Goal: Task Accomplishment & Management: Manage account settings

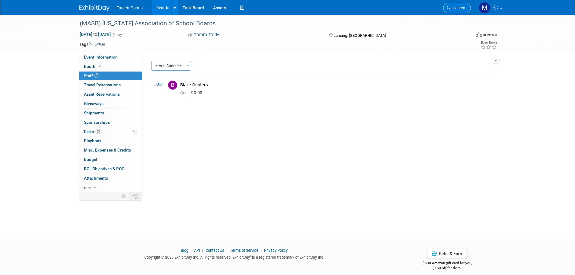
click at [455, 8] on span "Search" at bounding box center [458, 8] width 14 height 5
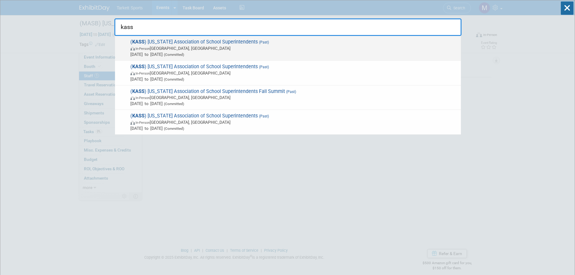
type input "kass"
click at [200, 43] on span "( KASS ) Kentucky Association of School Superintendents (Past) In-Person Louisv…" at bounding box center [293, 48] width 329 height 18
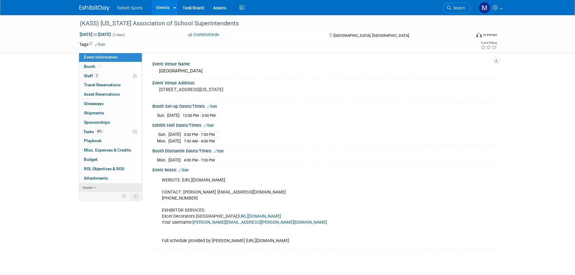
click at [95, 188] on icon at bounding box center [95, 188] width 3 height 4
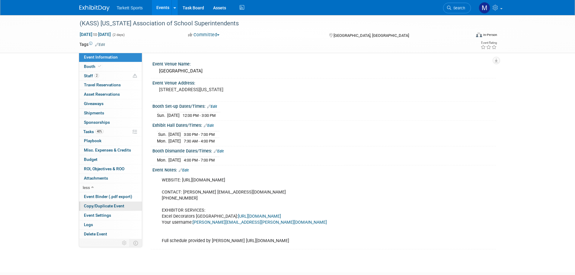
click at [102, 206] on span "Copy/Duplicate Event" at bounding box center [104, 205] width 40 height 5
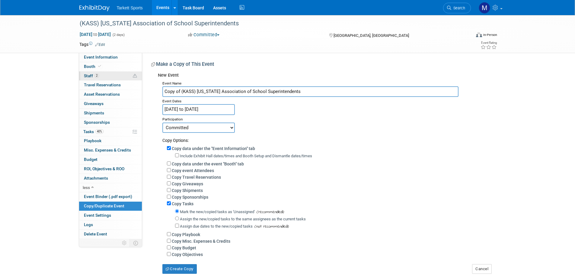
drag, startPoint x: 182, startPoint y: 91, endPoint x: 91, endPoint y: 78, distance: 91.2
click at [91, 78] on div "Event Information Event Info Booth Booth 2 Staff 2 Staff 0 Travel Reservations …" at bounding box center [288, 144] width 426 height 259
type input "(KASS) [US_STATE] Association of School Superintendents"
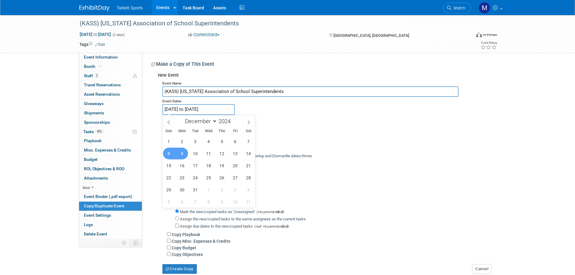
click at [204, 114] on body "Tarkett Sports Events Add Event Bulk Upload Events Shareable Event Boards Recen…" at bounding box center [287, 137] width 575 height 275
click at [233, 119] on span at bounding box center [233, 120] width 4 height 4
type input "2025"
click at [170, 153] on span "7" at bounding box center [169, 154] width 12 height 12
click at [182, 153] on span "8" at bounding box center [182, 154] width 12 height 12
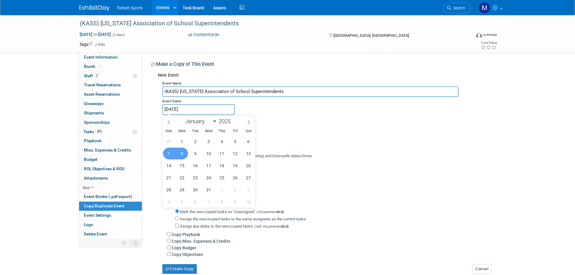
type input "Dec 7, 2025 to Dec 8, 2025"
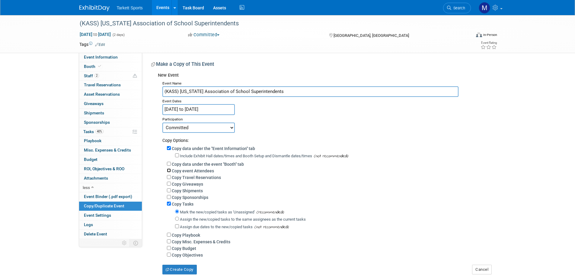
click at [168, 170] on input "Copy event Attendees" at bounding box center [169, 170] width 4 height 4
checkbox input "true"
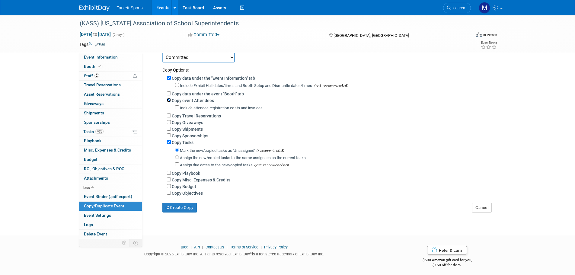
scroll to position [77, 0]
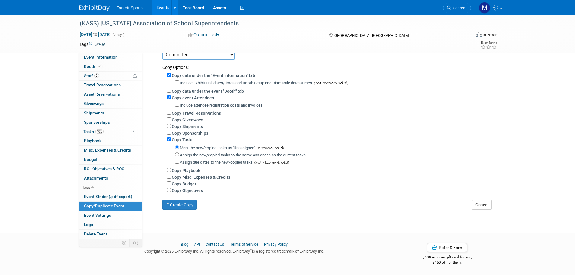
click at [188, 153] on label "Assign the new/copied tasks to the same assignees as the current tasks" at bounding box center [243, 155] width 126 height 5
click at [179, 153] on input "Assign the new/copied tasks to the same assignees as the current tasks" at bounding box center [177, 154] width 4 height 4
radio input "true"
click at [180, 207] on button "Create Copy" at bounding box center [179, 205] width 34 height 10
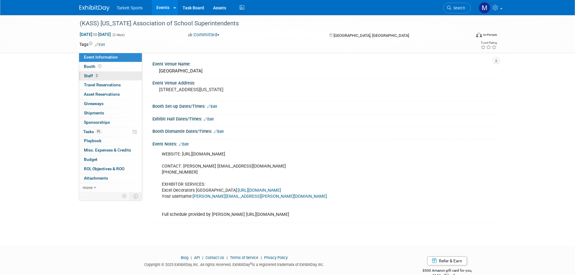
click at [112, 75] on link "2 Staff 2" at bounding box center [110, 76] width 63 height 9
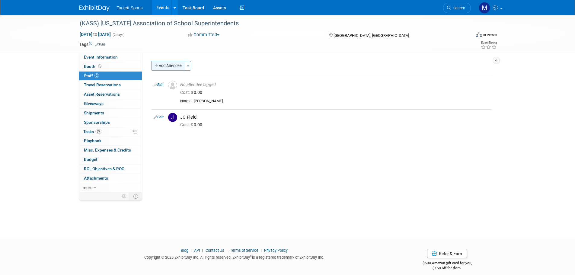
click at [178, 68] on button "Add Attendee" at bounding box center [168, 66] width 34 height 10
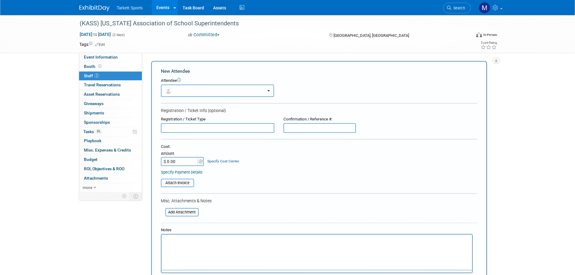
click at [191, 89] on button "button" at bounding box center [217, 91] width 113 height 12
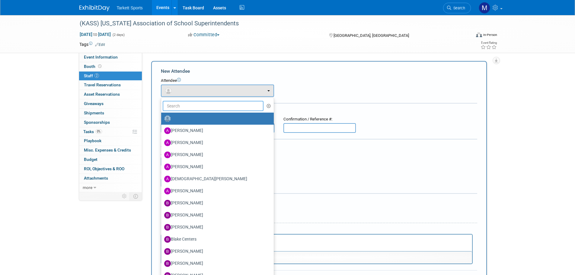
click at [197, 110] on input "text" at bounding box center [213, 106] width 101 height 10
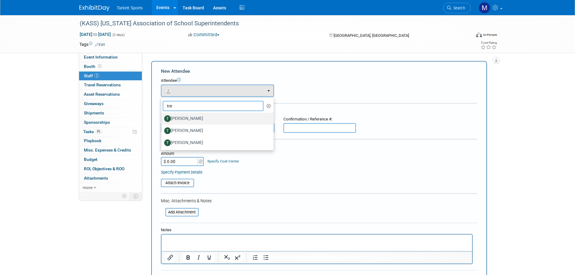
type input "tre"
click at [194, 116] on label "[PERSON_NAME]" at bounding box center [216, 119] width 104 height 10
click at [162, 116] on input "[PERSON_NAME]" at bounding box center [160, 118] width 4 height 4
select select "2a12ee14-1e19-4004-8411-ee378e8728b8"
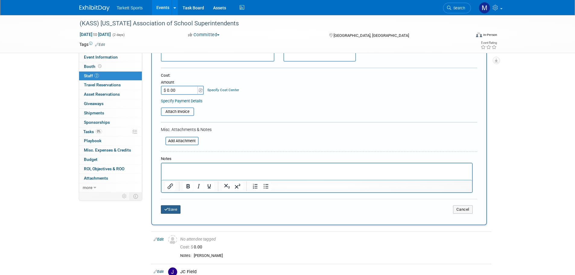
click at [174, 208] on button "Save" at bounding box center [171, 209] width 20 height 8
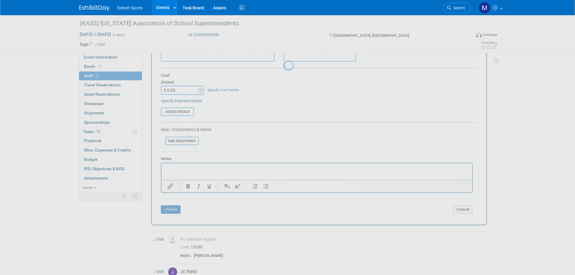
scroll to position [6, 0]
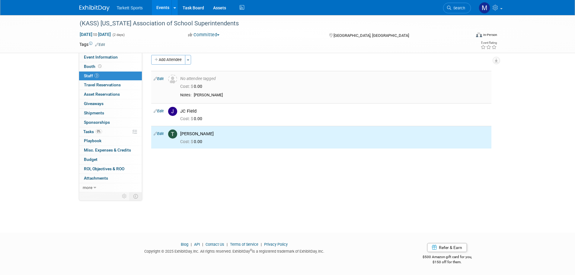
click at [160, 79] on link "Edit" at bounding box center [159, 79] width 10 height 4
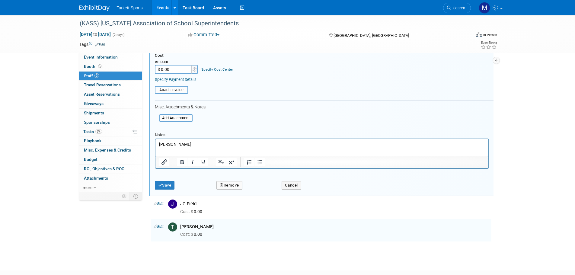
scroll to position [95, 0]
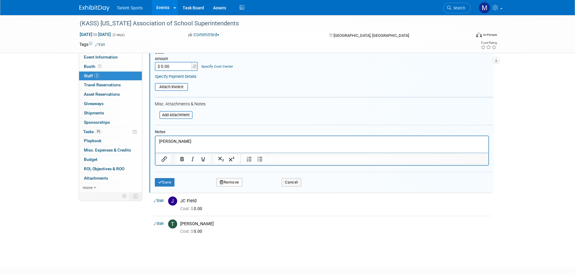
click at [232, 183] on button "Remove" at bounding box center [229, 182] width 26 height 8
click at [259, 186] on icon at bounding box center [258, 187] width 4 height 3
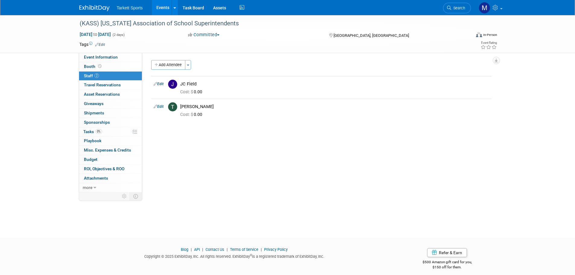
scroll to position [0, 0]
click at [108, 179] on link "0 Attachments 0" at bounding box center [110, 178] width 63 height 9
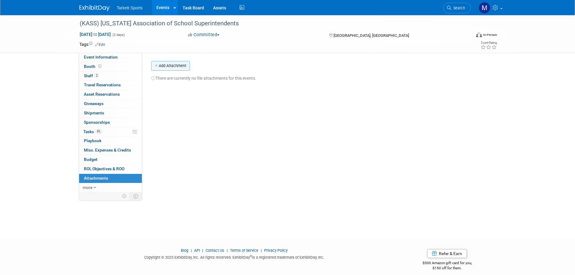
click at [168, 67] on button "Add Attachment" at bounding box center [170, 66] width 39 height 10
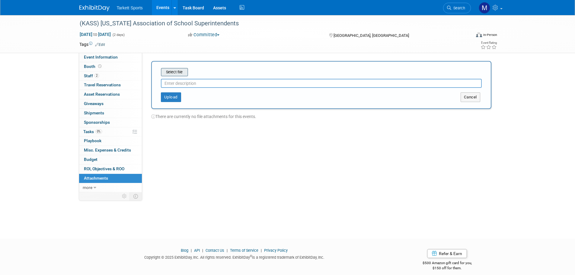
click at [174, 67] on div "Select file This is an invoice Upload Cancel" at bounding box center [321, 85] width 340 height 48
click at [174, 70] on input "file" at bounding box center [152, 72] width 72 height 7
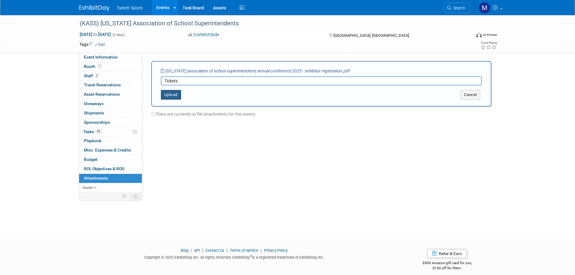
type input "Tickets"
click at [173, 91] on button "Upload" at bounding box center [171, 95] width 20 height 10
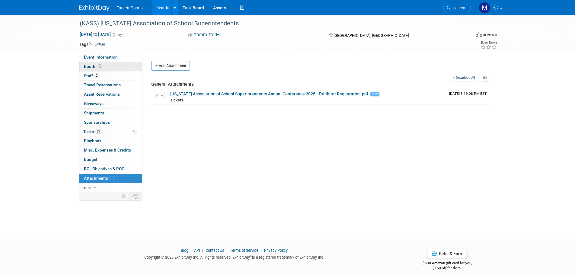
click at [109, 68] on link "Booth" at bounding box center [110, 66] width 63 height 9
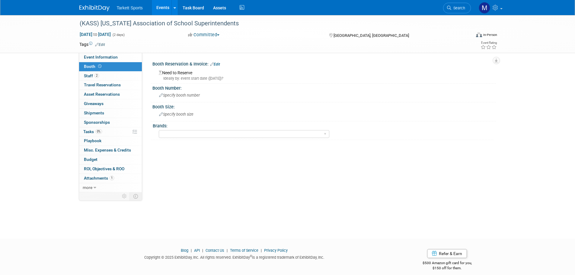
click at [216, 64] on link "Edit" at bounding box center [215, 64] width 10 height 4
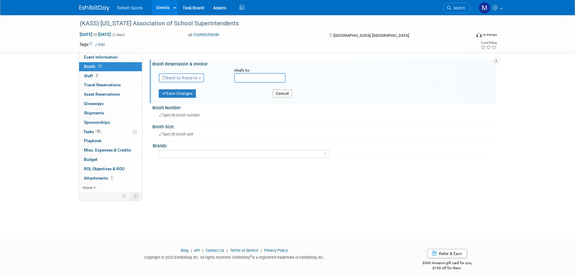
click at [194, 77] on span "Need to Reserve" at bounding box center [180, 77] width 36 height 5
click at [192, 93] on link "Reserved" at bounding box center [191, 96] width 65 height 8
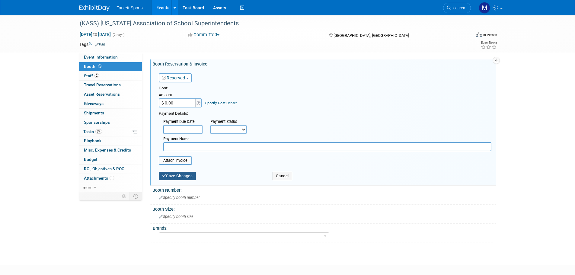
click at [172, 175] on button "Save Changes" at bounding box center [177, 176] width 37 height 8
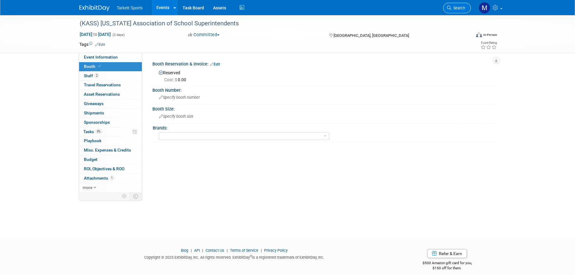
click at [462, 5] on link "Search" at bounding box center [457, 8] width 28 height 11
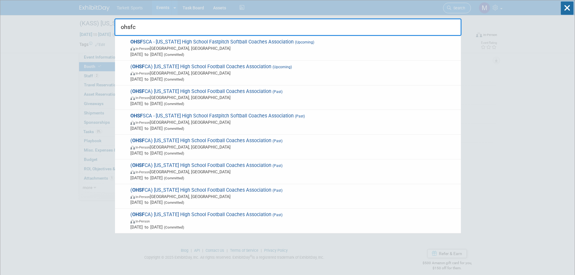
type input "ohsfca"
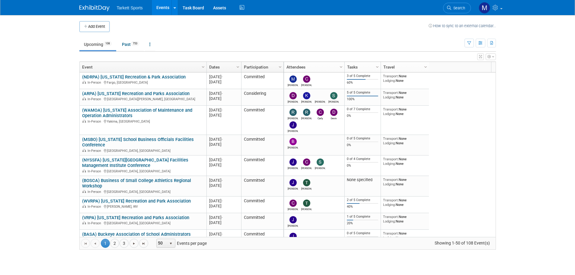
click at [459, 11] on link "Search" at bounding box center [457, 8] width 28 height 11
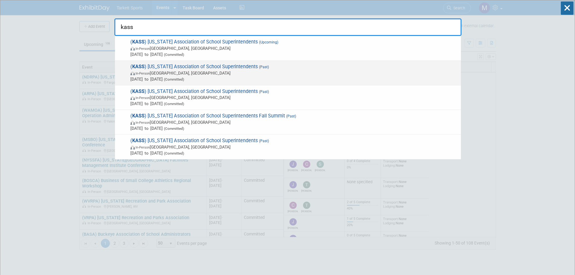
type input "kass"
click at [234, 77] on span "Dec 8, 2024 to Dec 9, 2024 (Committed)" at bounding box center [294, 79] width 328 height 6
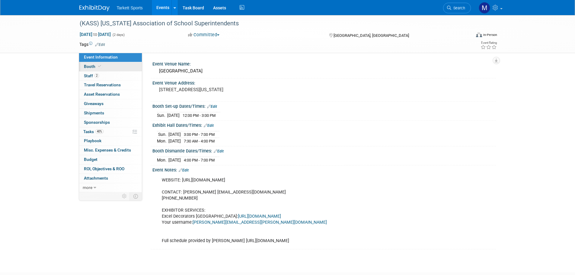
click at [107, 66] on link "Booth" at bounding box center [110, 66] width 63 height 9
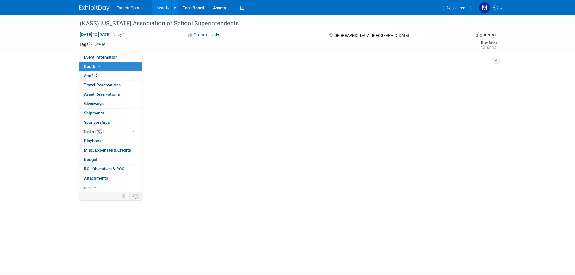
select select "FieldTurf, Indoor"
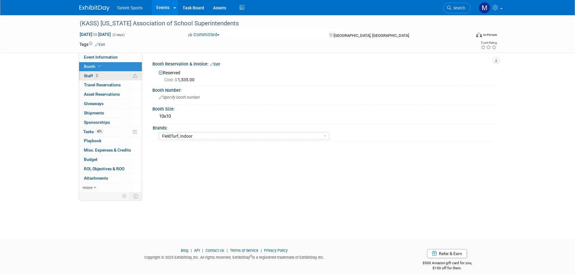
click at [109, 76] on link "2 Staff 2" at bounding box center [110, 76] width 63 height 9
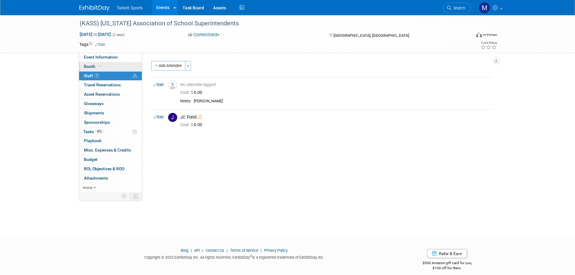
click at [91, 70] on link "Booth" at bounding box center [110, 66] width 63 height 9
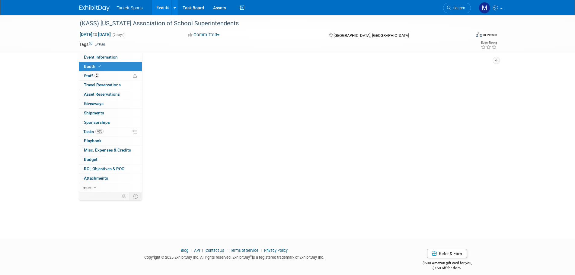
select select "FieldTurf, Indoor"
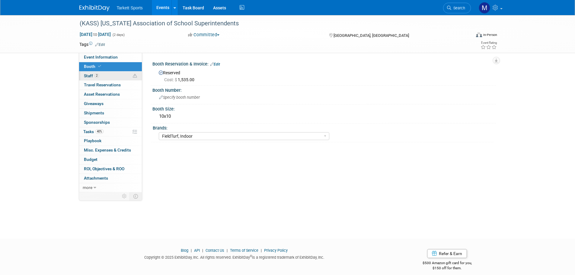
click at [94, 75] on span "Staff 2" at bounding box center [91, 75] width 15 height 5
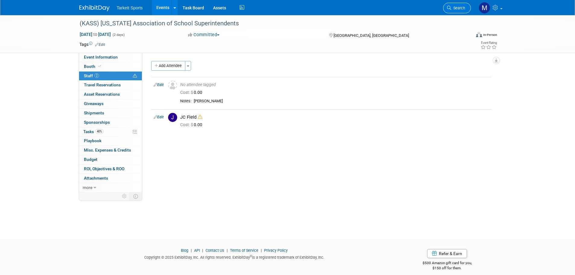
click at [452, 7] on span "Search" at bounding box center [458, 8] width 14 height 5
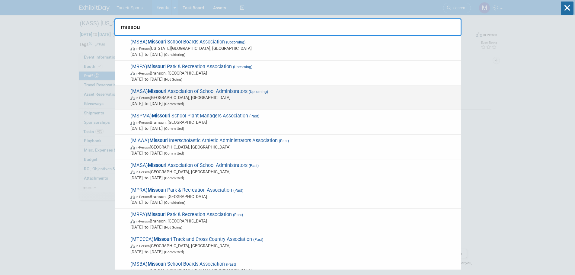
type input "missou"
click at [205, 90] on span "(MASA) Missou ri Association of School Administrators (Upcoming) In-Person Osag…" at bounding box center [293, 97] width 329 height 18
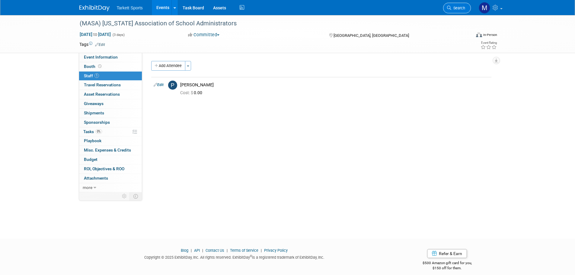
click at [457, 9] on span "Search" at bounding box center [458, 8] width 14 height 5
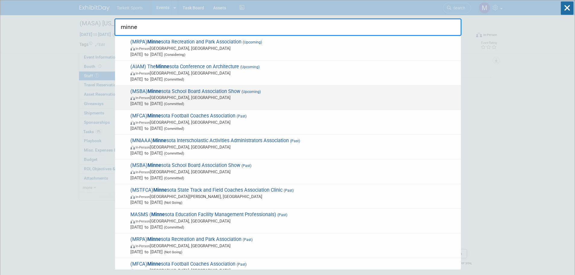
type input "minne"
click at [210, 93] on span "(MSBA) [PERSON_NAME] School Board Association Show (Upcoming) In-Person [GEOGRA…" at bounding box center [293, 97] width 329 height 18
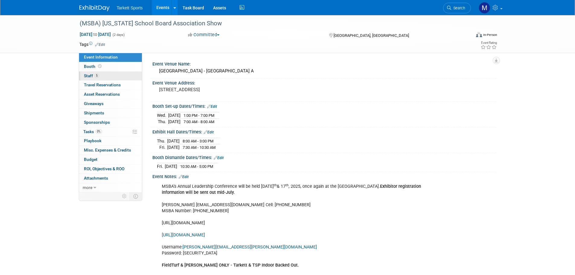
click at [116, 77] on link "5 Staff 5" at bounding box center [110, 76] width 63 height 9
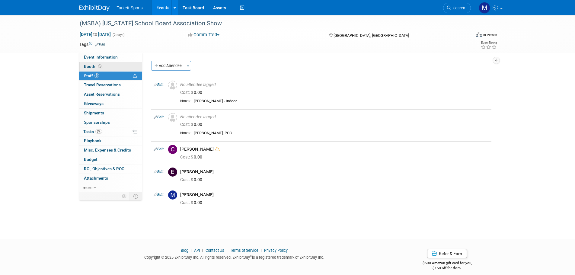
click at [107, 68] on link "Booth" at bounding box center [110, 66] width 63 height 9
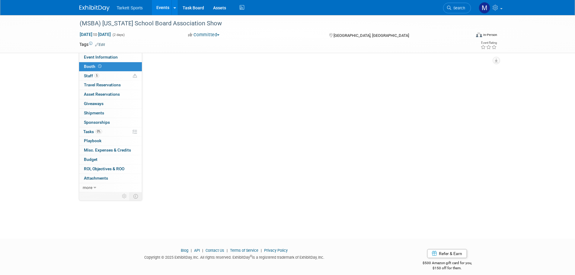
select select "FieldTurf, [PERSON_NAME], Indoor, Tarkett Sports Construction"
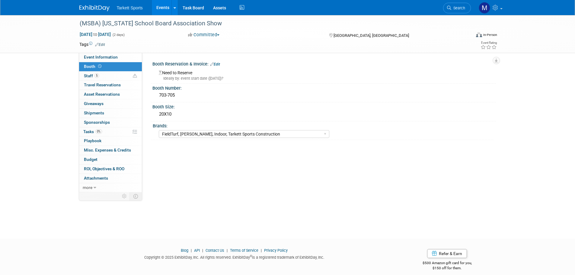
click at [215, 64] on link "Edit" at bounding box center [215, 64] width 10 height 4
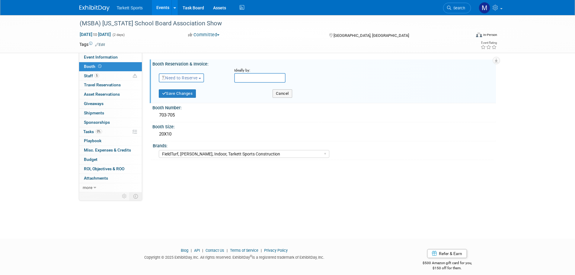
click at [186, 79] on span "Need to Reserve" at bounding box center [180, 77] width 36 height 5
click at [185, 96] on link "Reserved" at bounding box center [191, 96] width 65 height 8
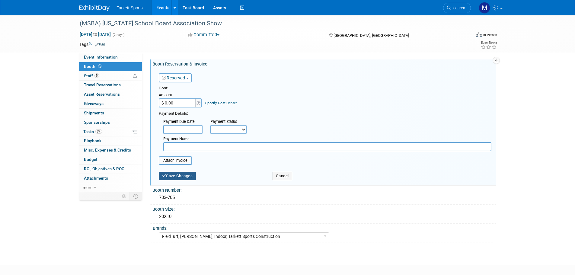
click at [173, 179] on button "Save Changes" at bounding box center [177, 176] width 37 height 8
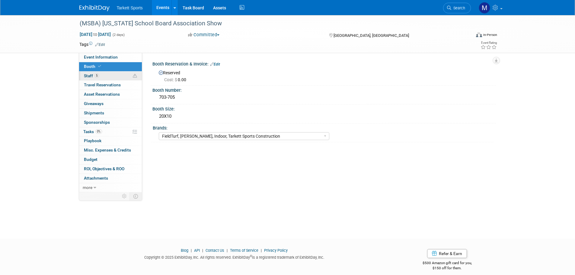
click at [105, 77] on link "5 Staff 5" at bounding box center [110, 76] width 63 height 9
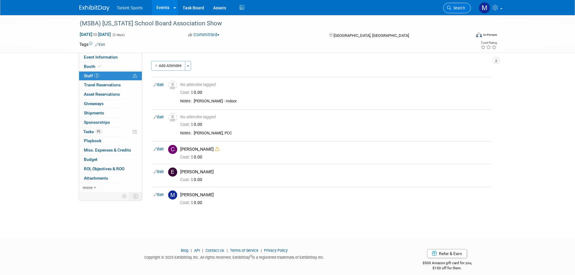
click at [456, 9] on span "Search" at bounding box center [458, 8] width 14 height 5
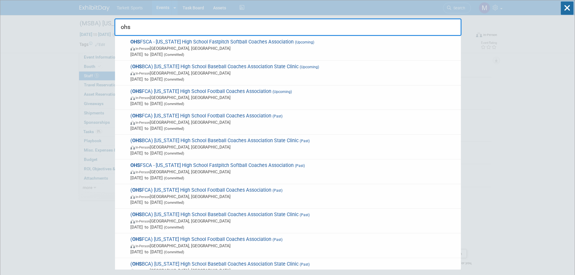
type input "ohs"
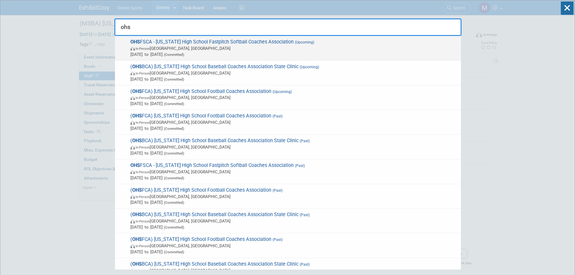
click at [181, 43] on span "OHS FSCA - Ohio High School Fastpitch Softball Coaches Association (Upcoming) I…" at bounding box center [293, 48] width 329 height 18
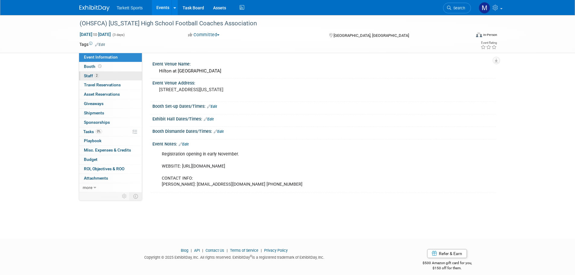
click at [94, 77] on span "Staff 2" at bounding box center [91, 75] width 15 height 5
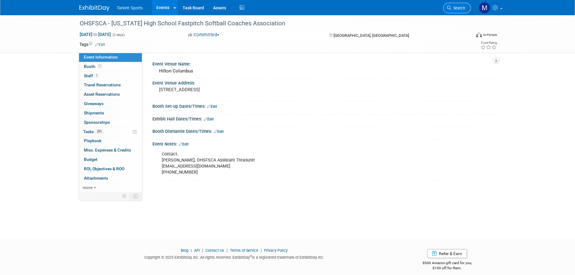
click at [457, 4] on link "Search" at bounding box center [457, 8] width 28 height 11
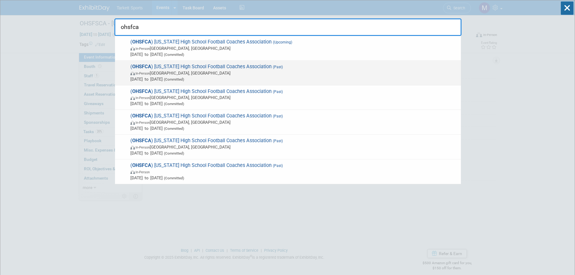
type input "ohsfca"
click at [225, 66] on span "( OHSFCA ) [US_STATE] High School Football Coaches Association (Past) In-Person…" at bounding box center [293, 73] width 329 height 18
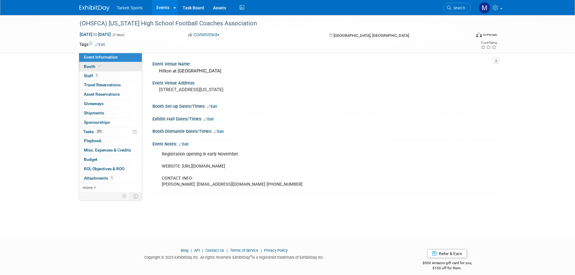
click at [127, 69] on link "Booth" at bounding box center [110, 66] width 63 height 9
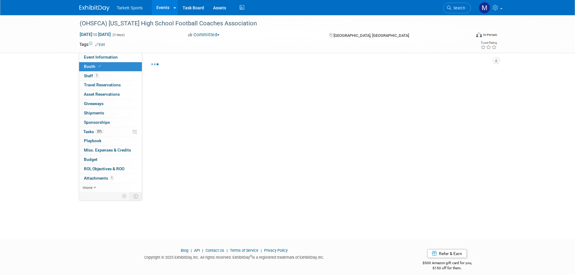
select select "FieldTurf"
